Goal: Task Accomplishment & Management: Manage account settings

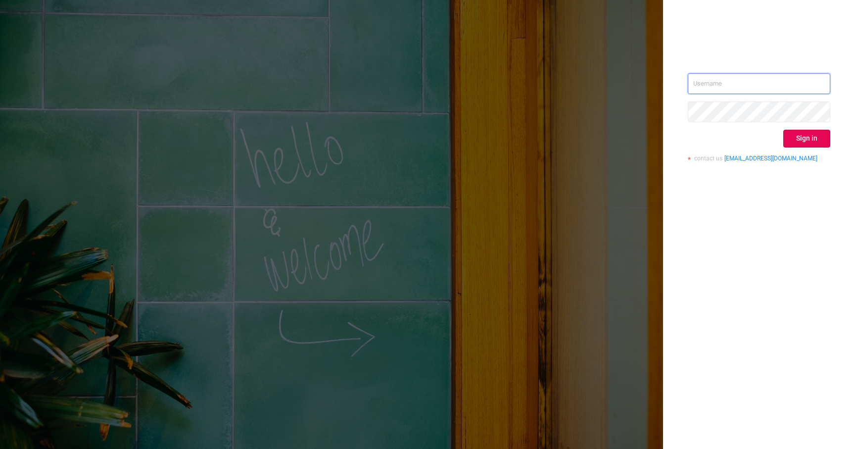
click at [748, 80] on input "text" at bounding box center [759, 83] width 143 height 21
type input "[EMAIL_ADDRESS][DOMAIN_NAME]"
click at [806, 144] on button "Sign in" at bounding box center [806, 139] width 47 height 18
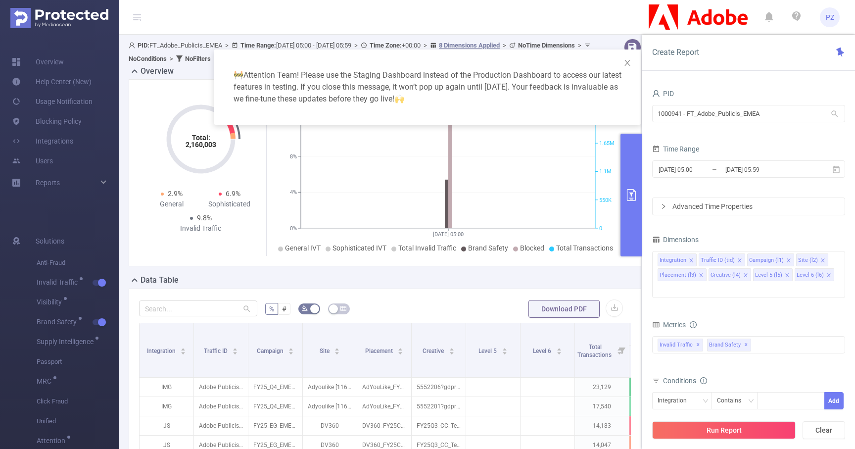
click at [74, 120] on div "🚧 Attention Team! Please use the Staging Dashboard instead of the Production Da…" at bounding box center [427, 224] width 855 height 449
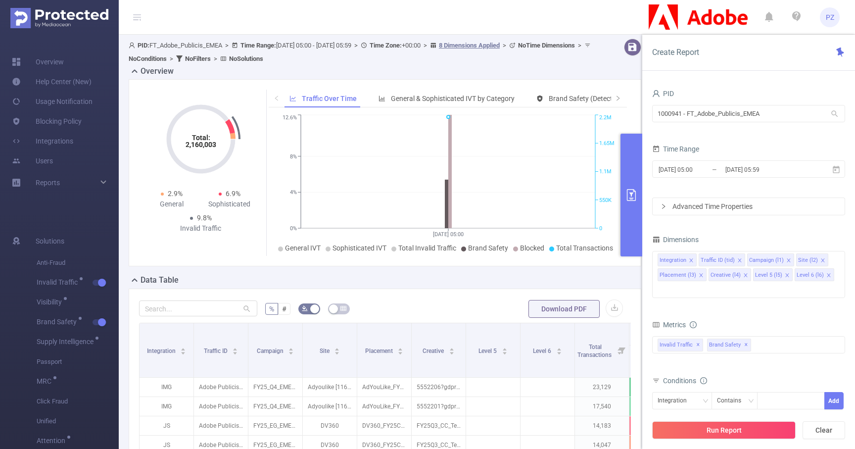
click at [74, 120] on link "Blocking Policy" at bounding box center [47, 121] width 70 height 20
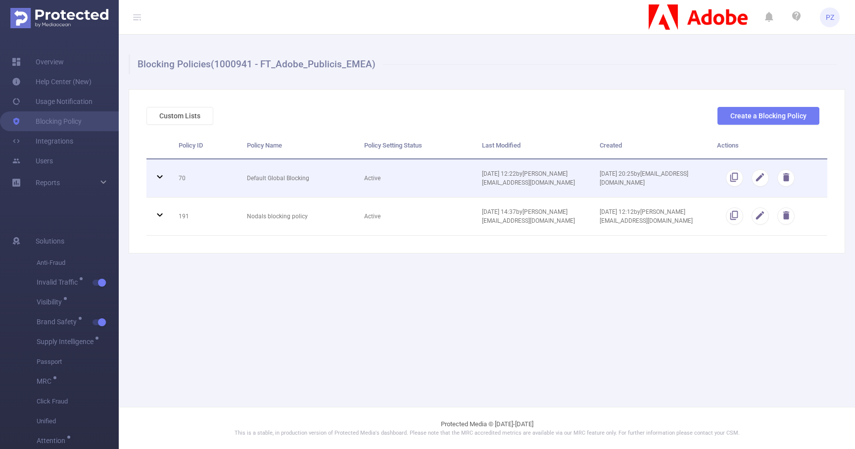
click at [287, 191] on td "Default Global Blocking" at bounding box center [299, 178] width 118 height 38
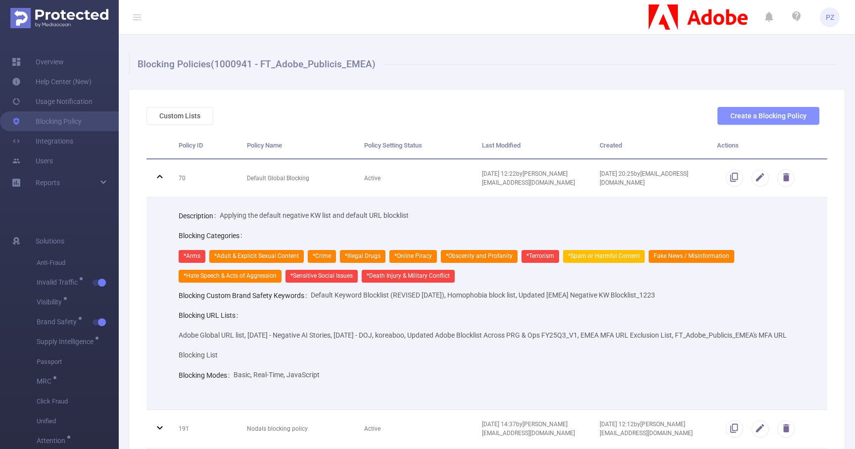
click at [760, 119] on button "Create a Blocking Policy" at bounding box center [769, 116] width 102 height 18
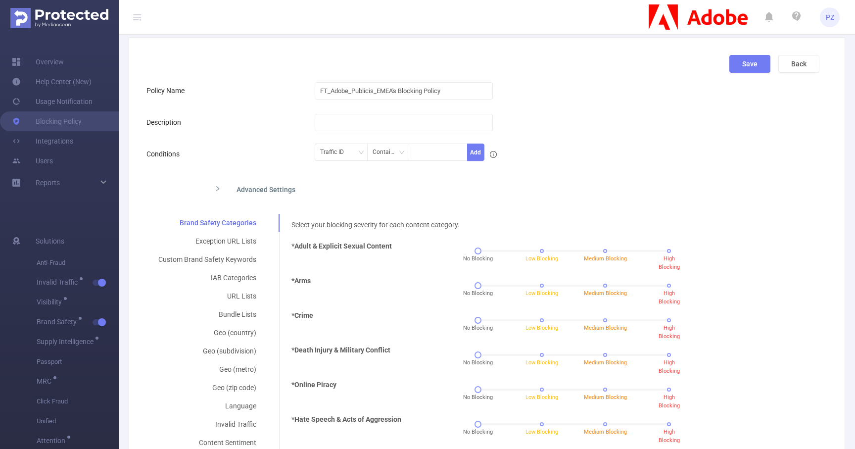
scroll to position [53, 0]
click at [263, 184] on div "Advanced Settings" at bounding box center [409, 187] width 404 height 21
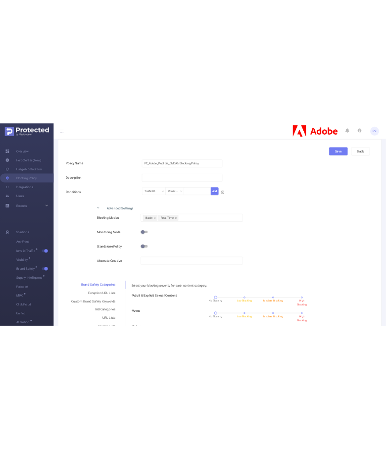
scroll to position [67, 0]
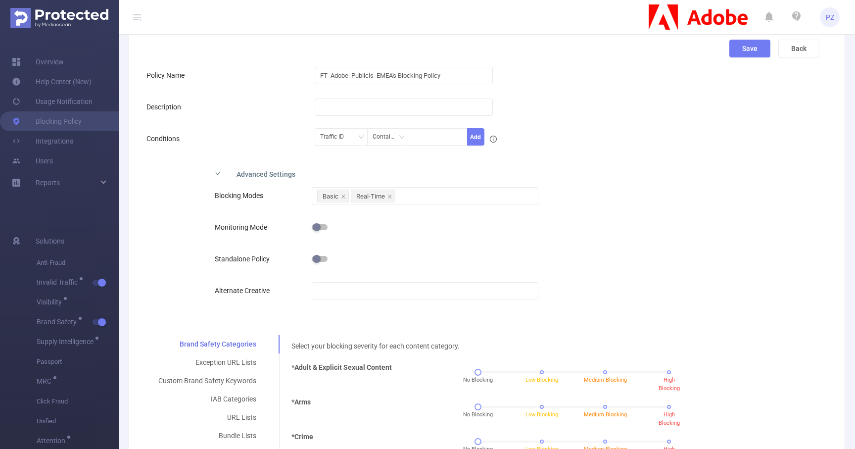
click at [228, 228] on label "Monitoring Mode" at bounding box center [243, 227] width 57 height 8
drag, startPoint x: 228, startPoint y: 228, endPoint x: 272, endPoint y: 229, distance: 43.6
click at [272, 229] on label "Monitoring Mode" at bounding box center [243, 227] width 57 height 8
click at [237, 257] on label "Standalone Policy" at bounding box center [245, 259] width 60 height 8
drag, startPoint x: 237, startPoint y: 257, endPoint x: 261, endPoint y: 257, distance: 24.3
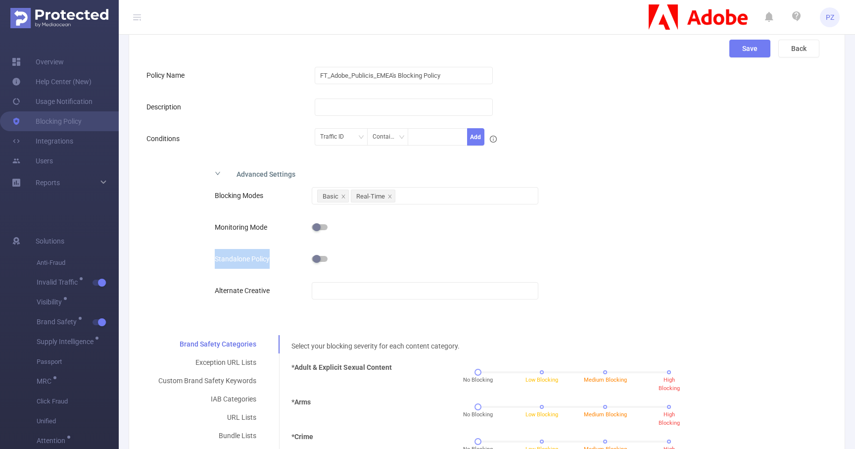
click at [262, 257] on label "Standalone Policy" at bounding box center [245, 259] width 60 height 8
click at [231, 291] on label "Alternate Creative" at bounding box center [245, 291] width 60 height 8
drag, startPoint x: 231, startPoint y: 291, endPoint x: 258, endPoint y: 292, distance: 27.7
click at [258, 292] on label "Alternate Creative" at bounding box center [245, 291] width 60 height 8
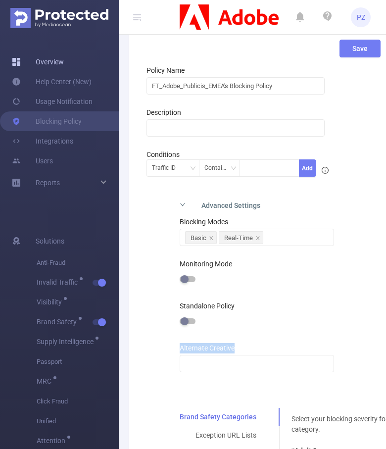
click at [57, 65] on link "Overview" at bounding box center [38, 62] width 52 height 20
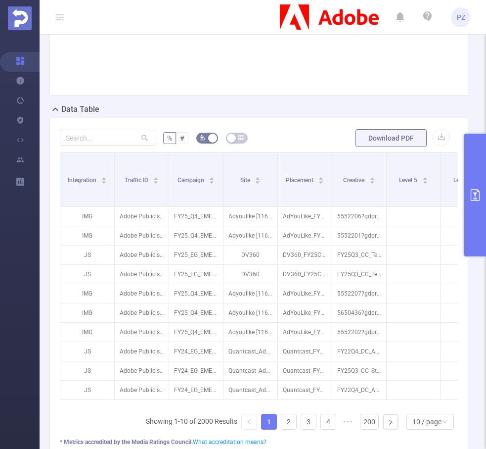
scroll to position [306, 0]
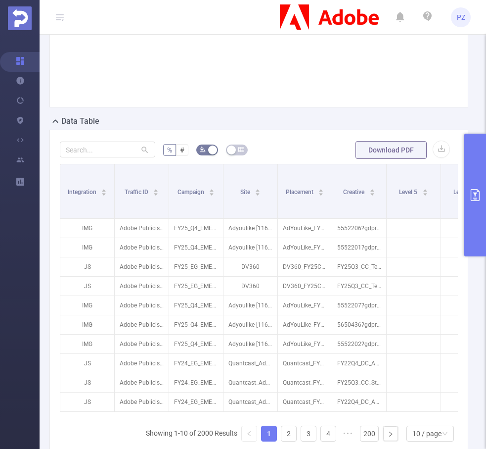
click at [479, 189] on icon "primary" at bounding box center [476, 195] width 12 height 12
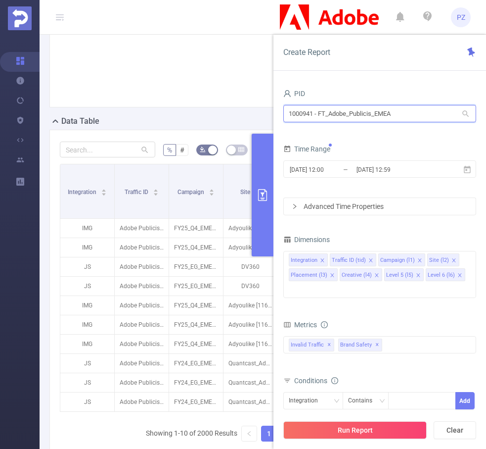
click at [405, 116] on input "1000941 - FT_Adobe_Publicis_EMEA" at bounding box center [380, 113] width 193 height 17
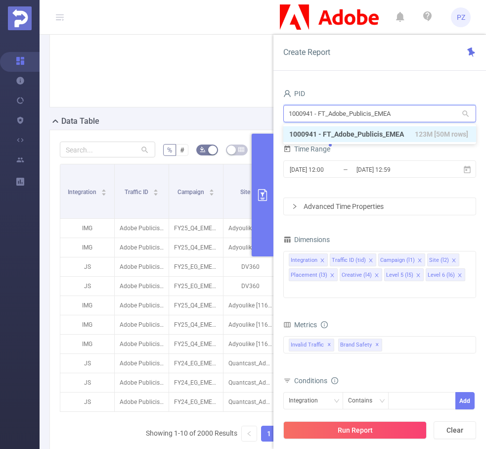
click at [405, 116] on input "1000941 - FT_Adobe_Publicis_EMEA" at bounding box center [380, 113] width 193 height 17
click at [405, 94] on div "PID" at bounding box center [380, 95] width 193 height 16
